Goal: Transaction & Acquisition: Purchase product/service

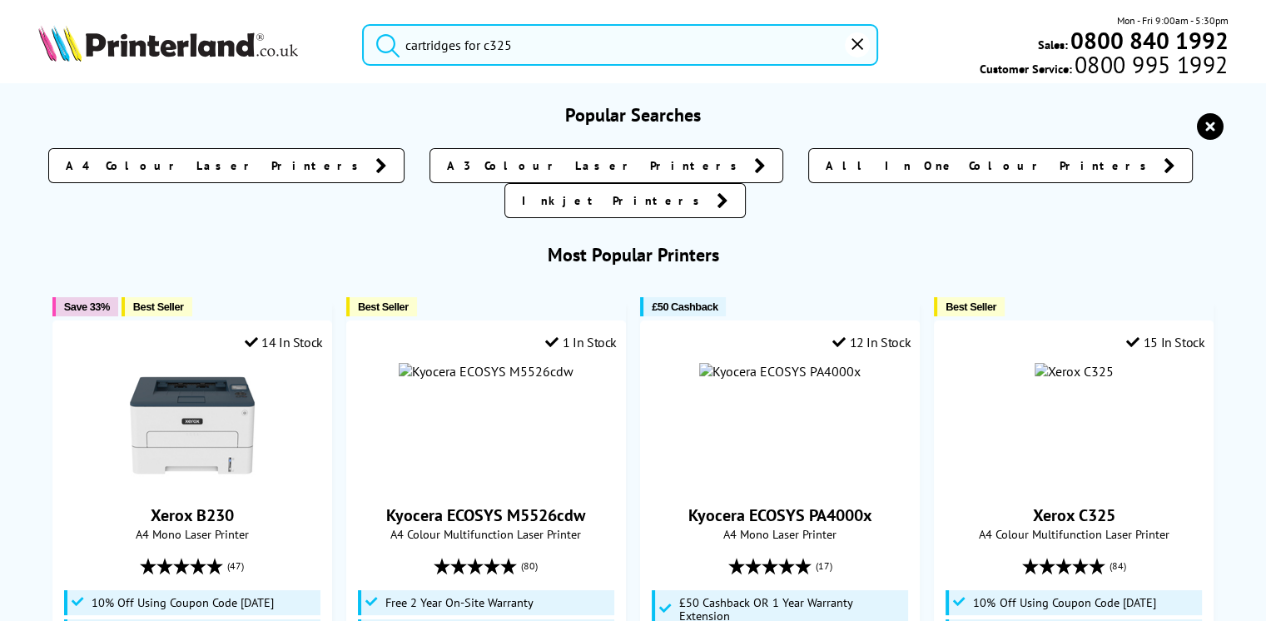
click at [559, 43] on input "cartridges for c325" at bounding box center [620, 45] width 516 height 42
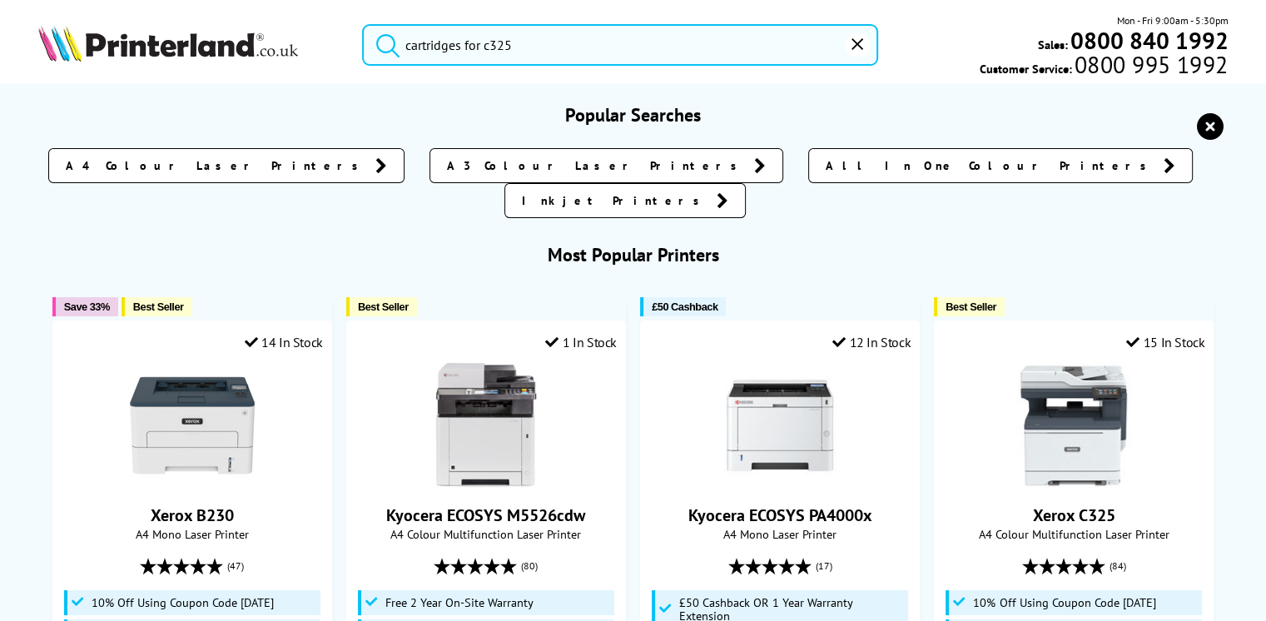
click at [363, 24] on button "submit" at bounding box center [384, 42] width 42 height 37
click at [544, 45] on input "cartridges for c325" at bounding box center [620, 45] width 516 height 42
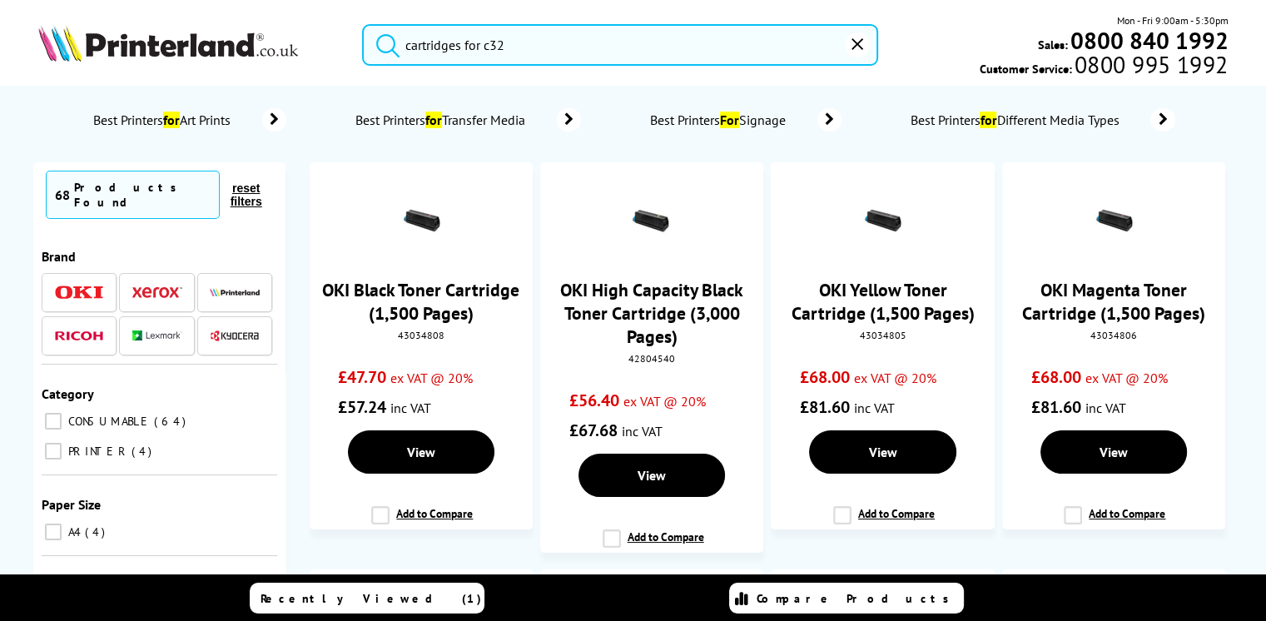
type input "cartridges for c325"
click at [363, 24] on button "submit" at bounding box center [384, 42] width 42 height 37
